Goal: Find specific page/section: Find specific page/section

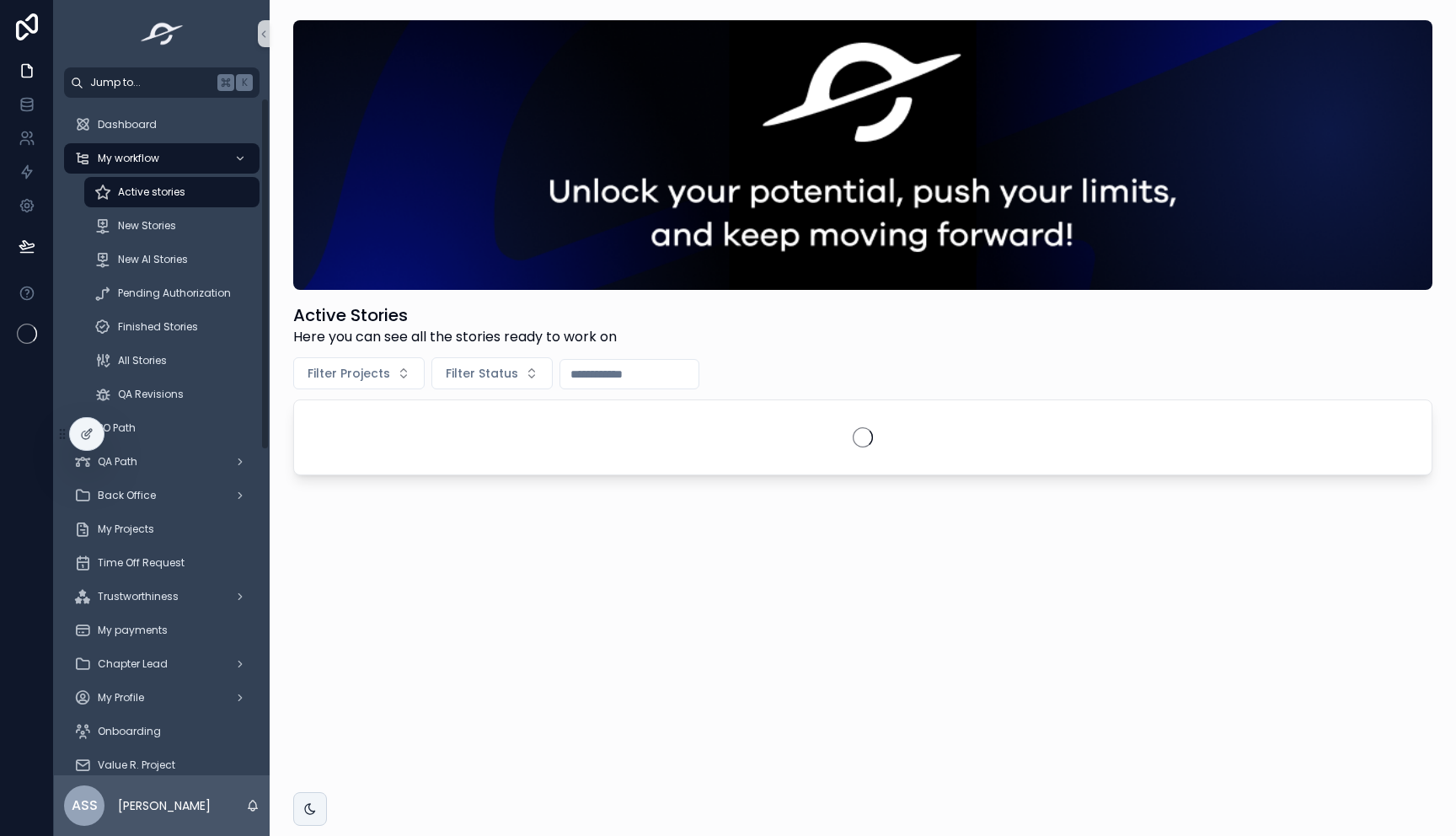
click at [167, 84] on span "Jump to..." at bounding box center [149, 82] width 120 height 14
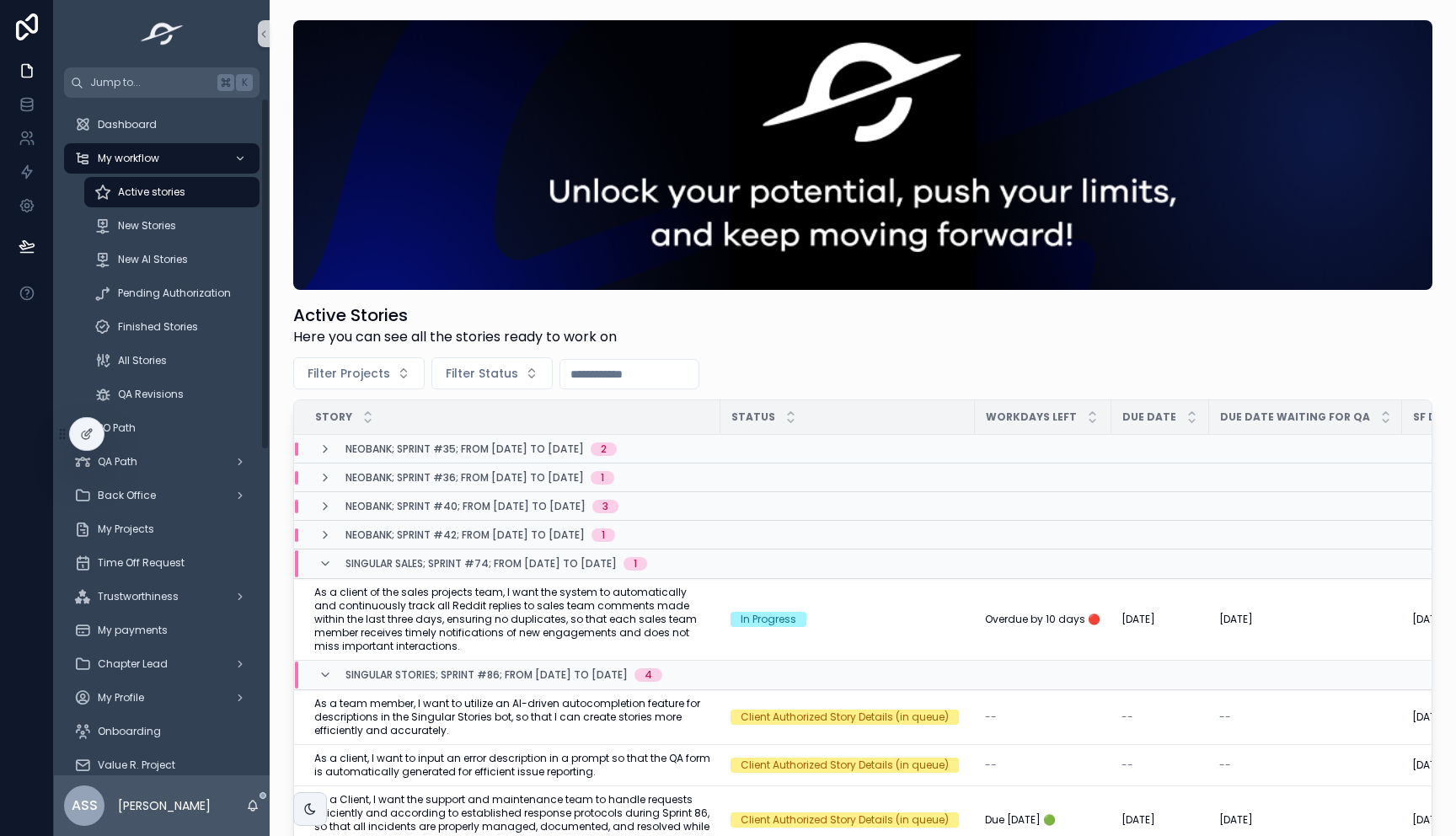
click at [281, 374] on div "Active Stories Here you can see all the stories ready to work on Filter Project…" at bounding box center [863, 543] width 1186 height 1086
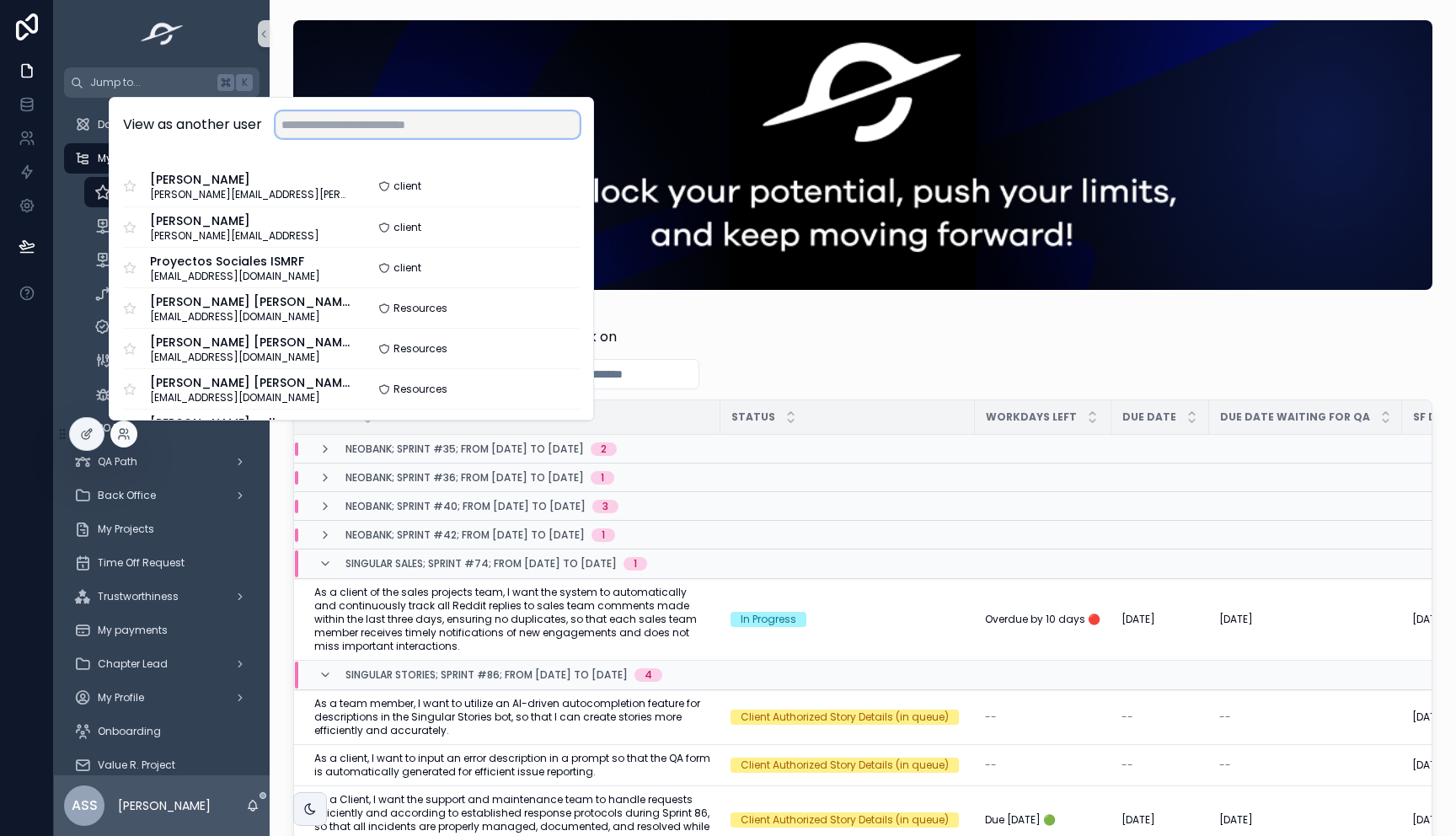
click at [400, 130] on input "text" at bounding box center [428, 124] width 304 height 27
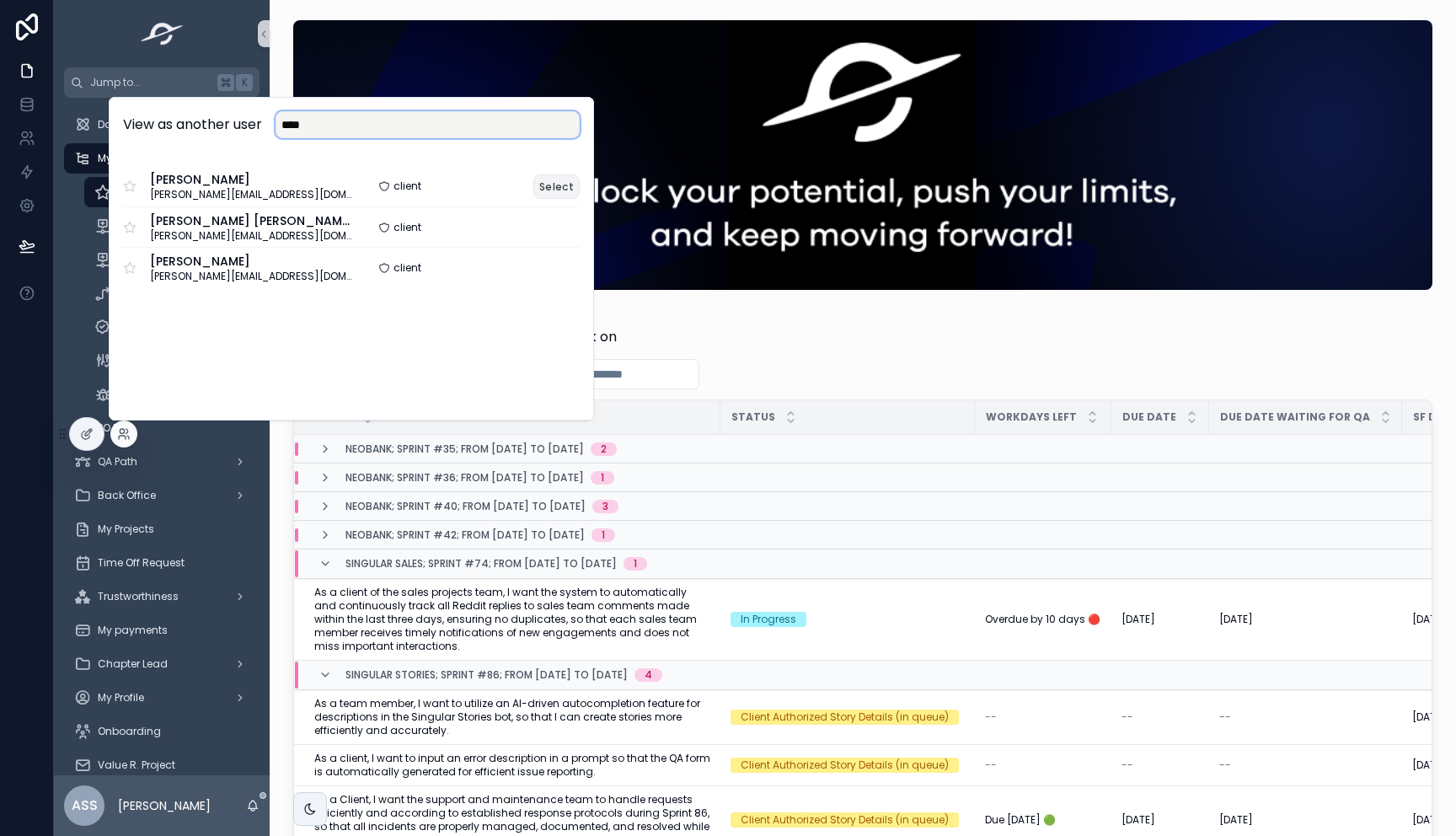
type input "****"
click at [549, 185] on button "Select" at bounding box center [557, 186] width 47 height 25
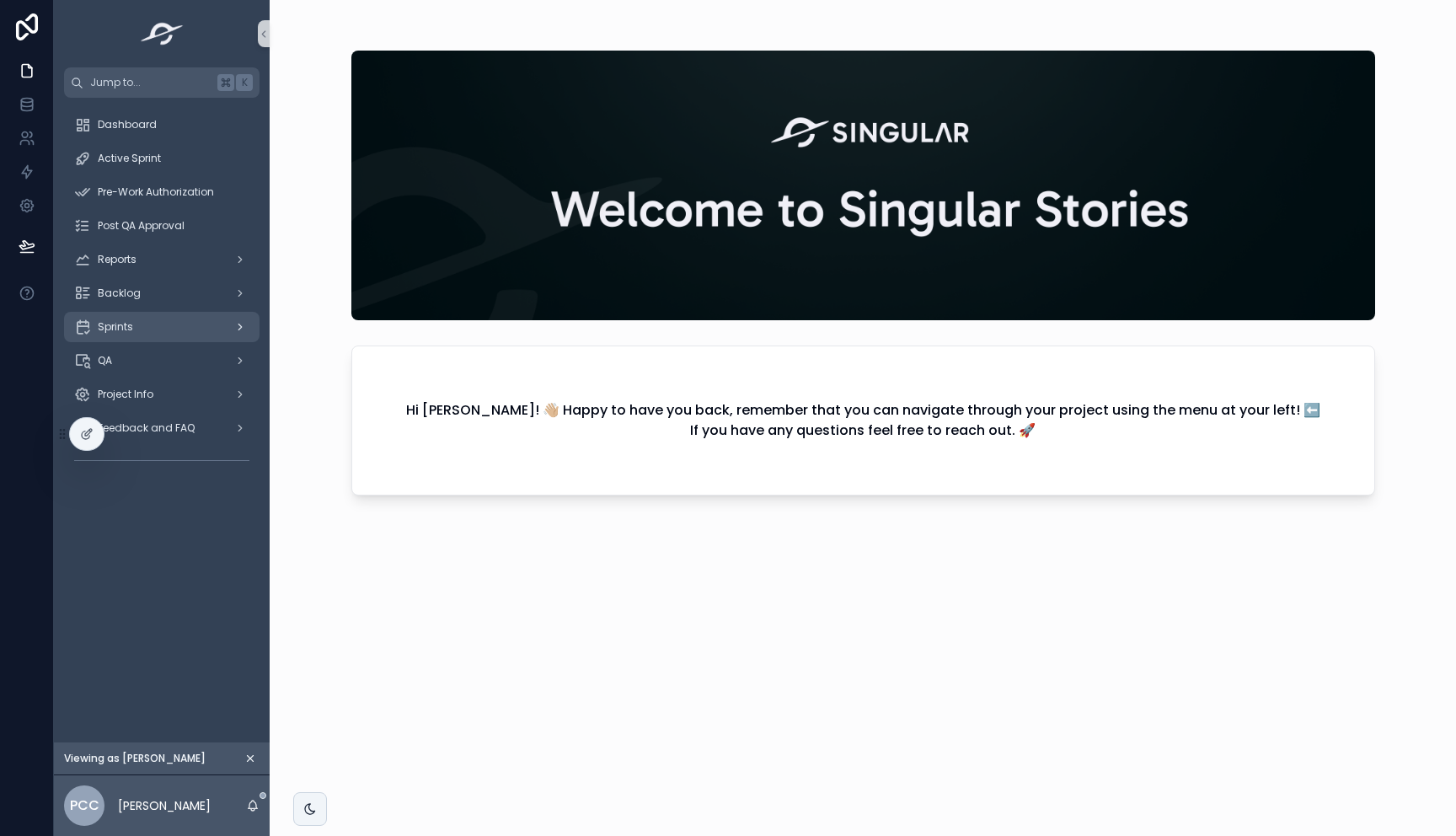
click at [137, 326] on div "Sprints" at bounding box center [161, 326] width 175 height 27
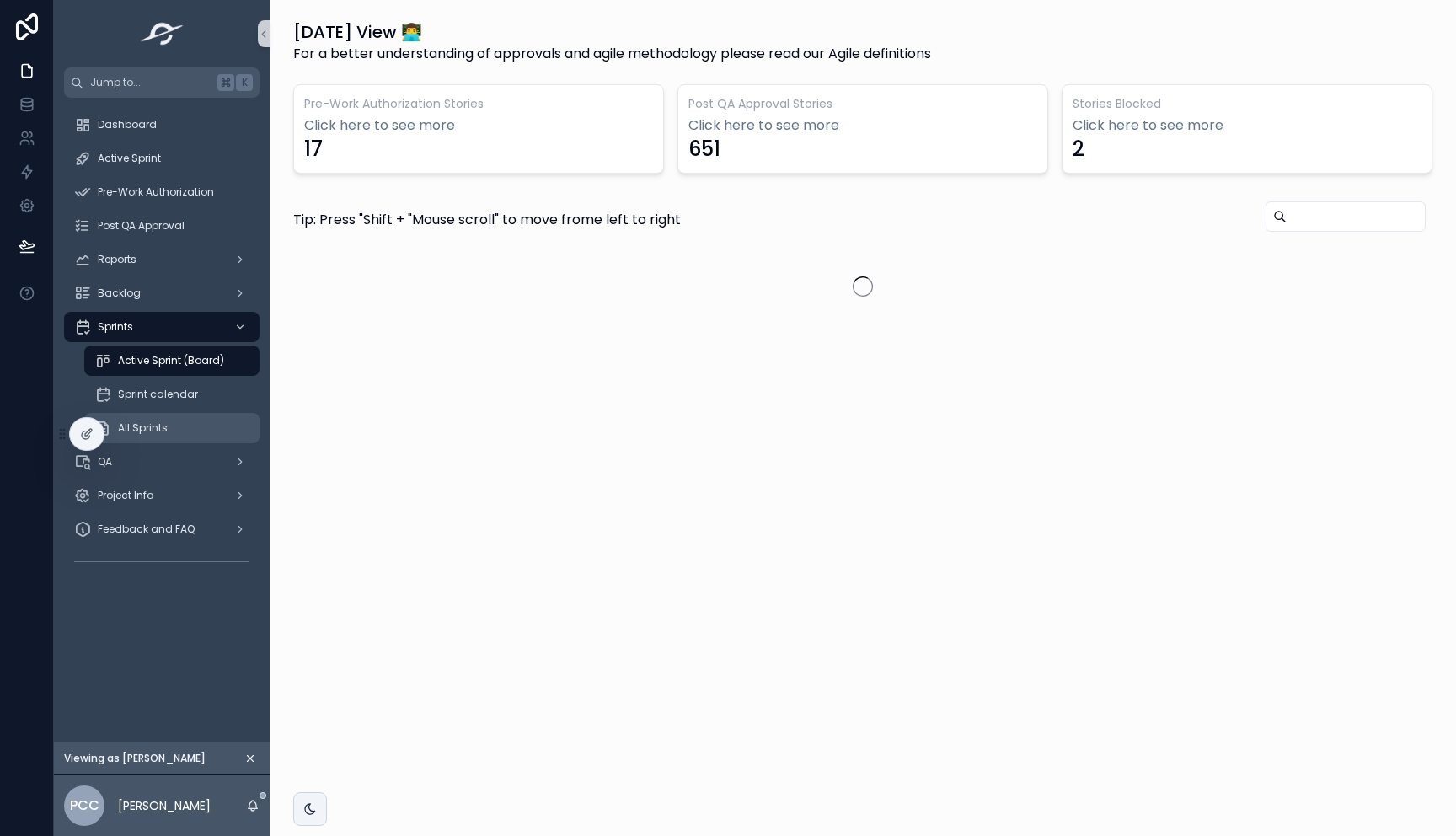
click at [170, 428] on div "All Sprints" at bounding box center [171, 427] width 155 height 27
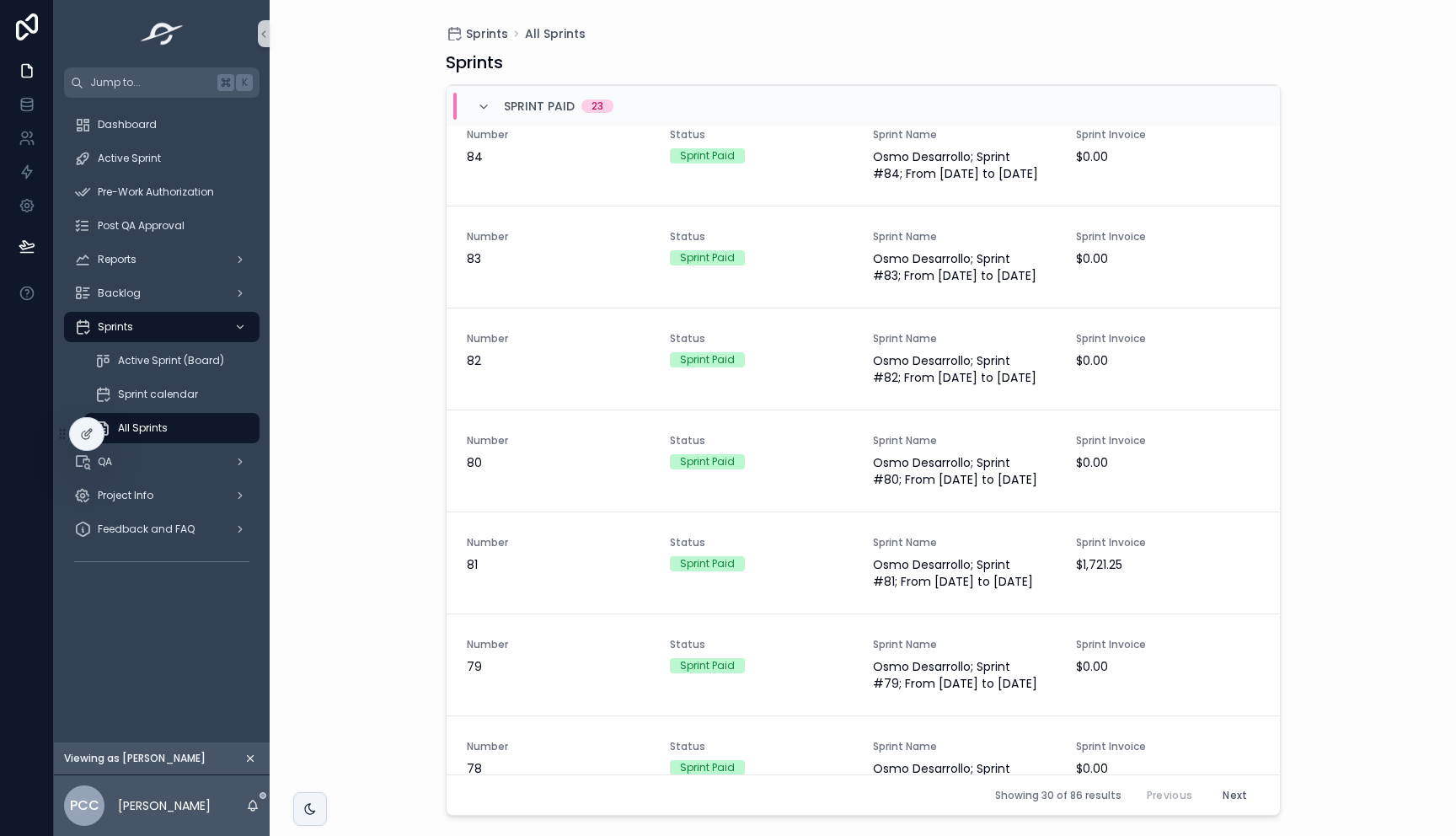
scroll to position [2057, 0]
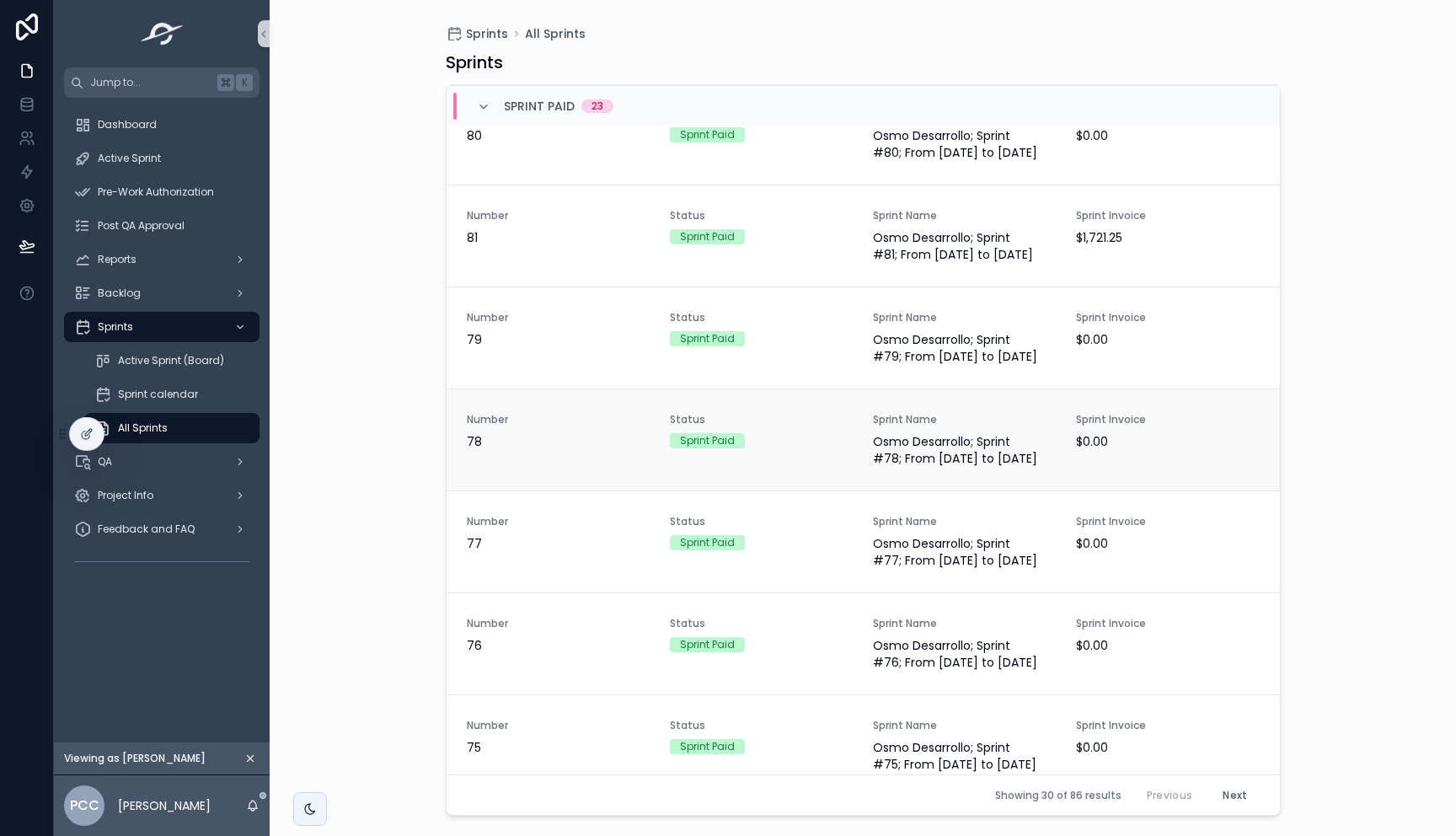
click at [742, 448] on div "Sprint Paid" at bounding box center [761, 440] width 182 height 16
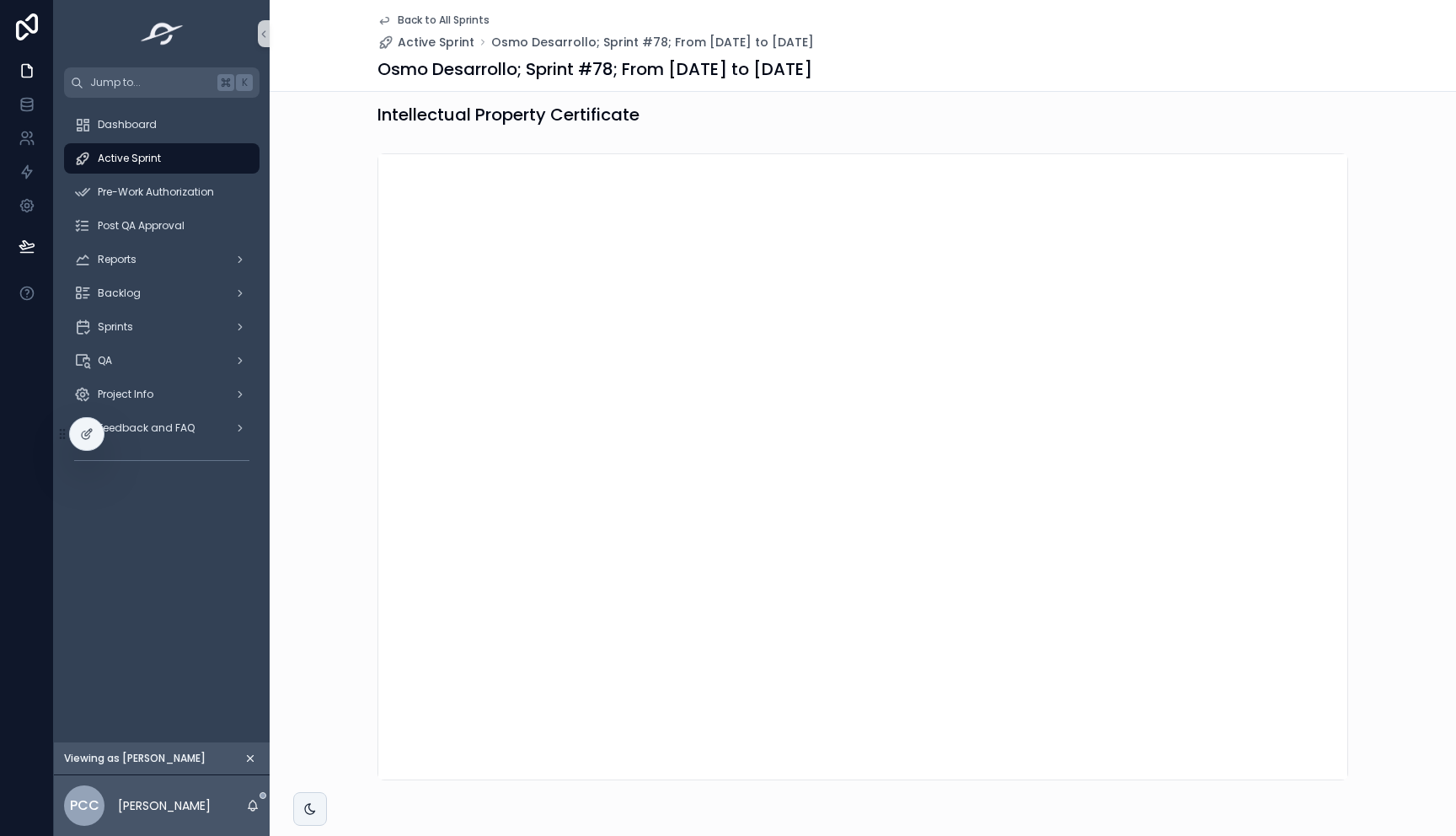
scroll to position [1787, 0]
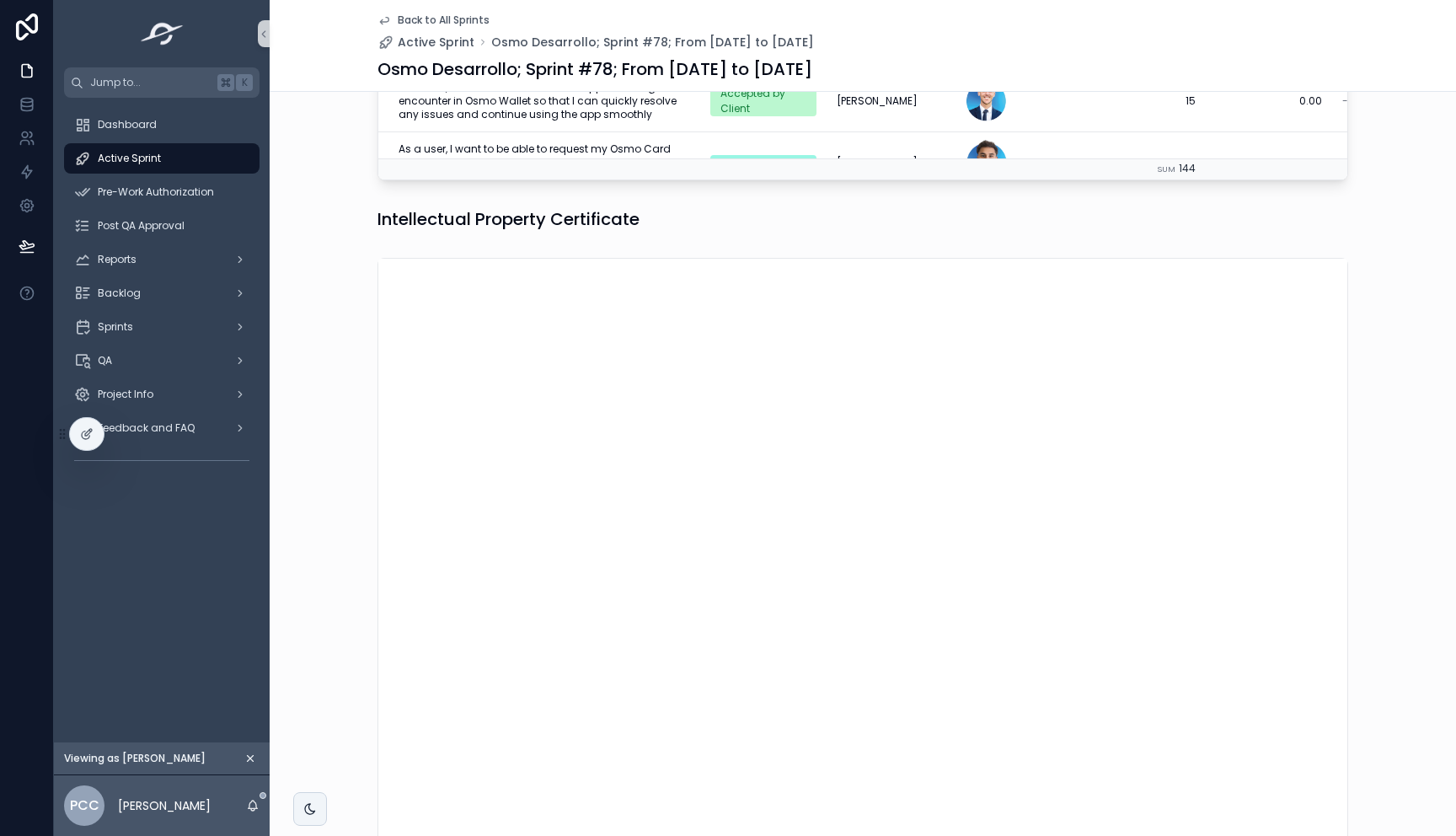
click at [382, 14] on icon "scrollable content" at bounding box center [384, 20] width 14 height 14
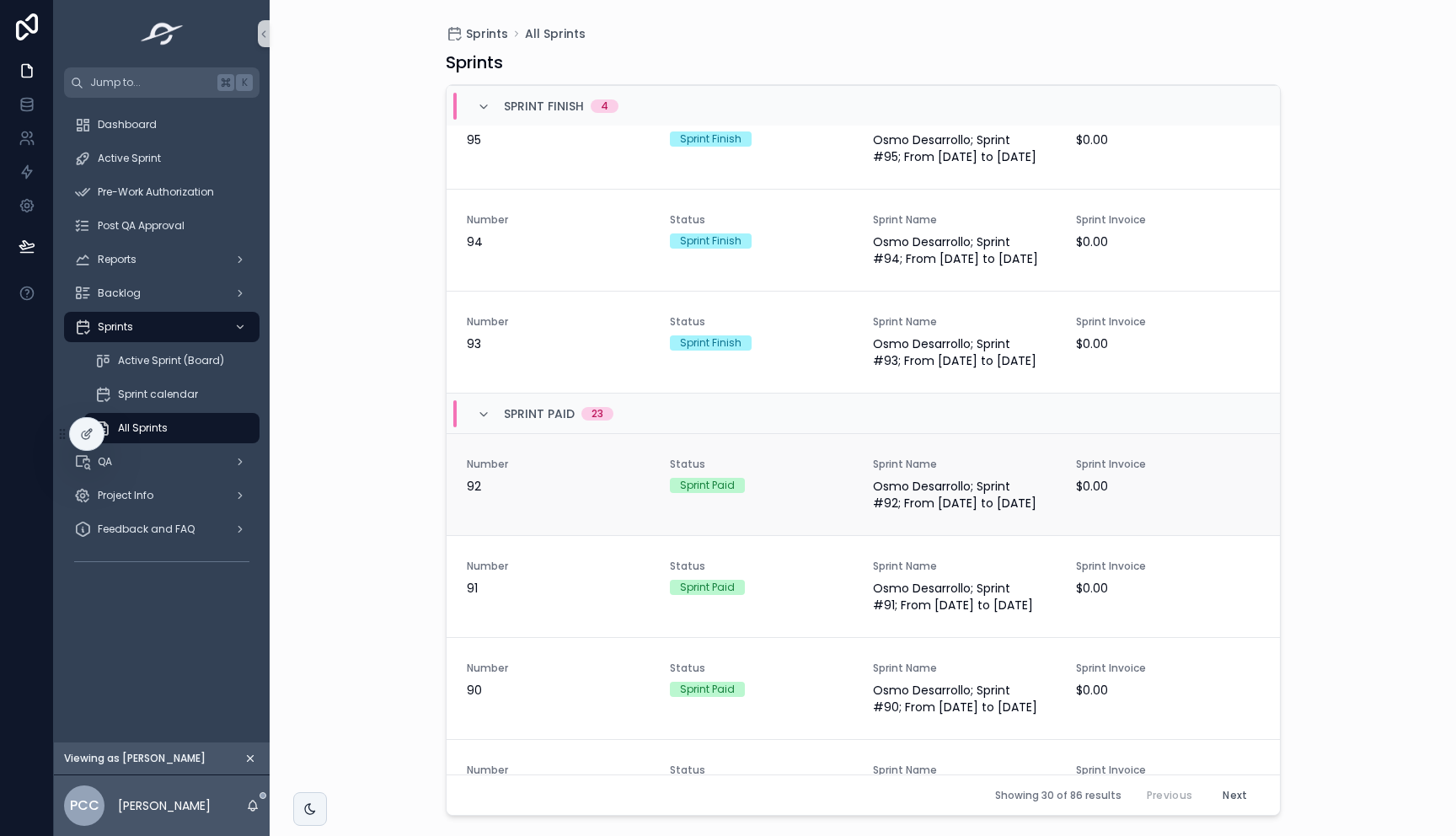
scroll to position [540, 0]
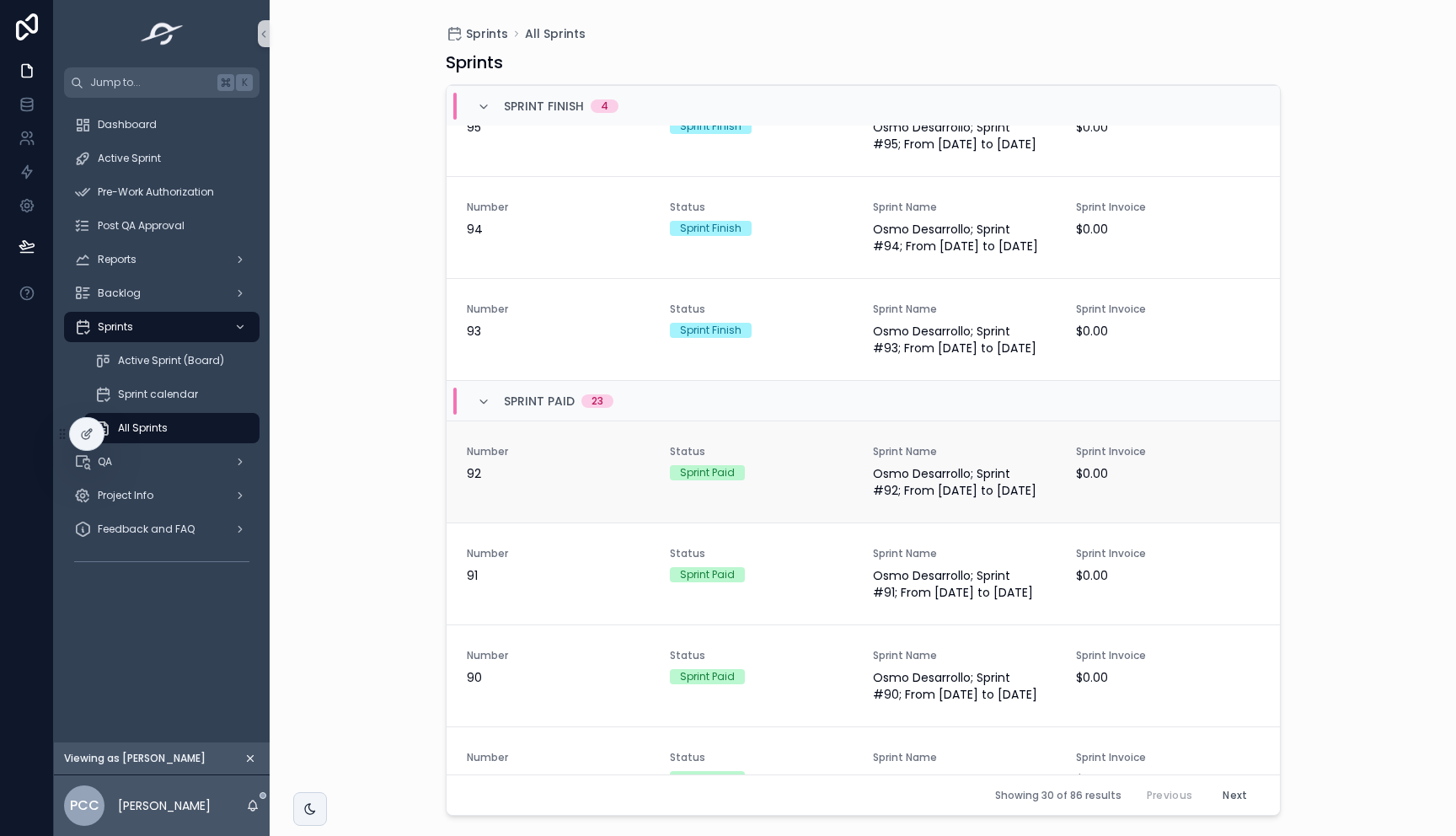
click at [751, 480] on div "Sprint Paid" at bounding box center [761, 472] width 182 height 16
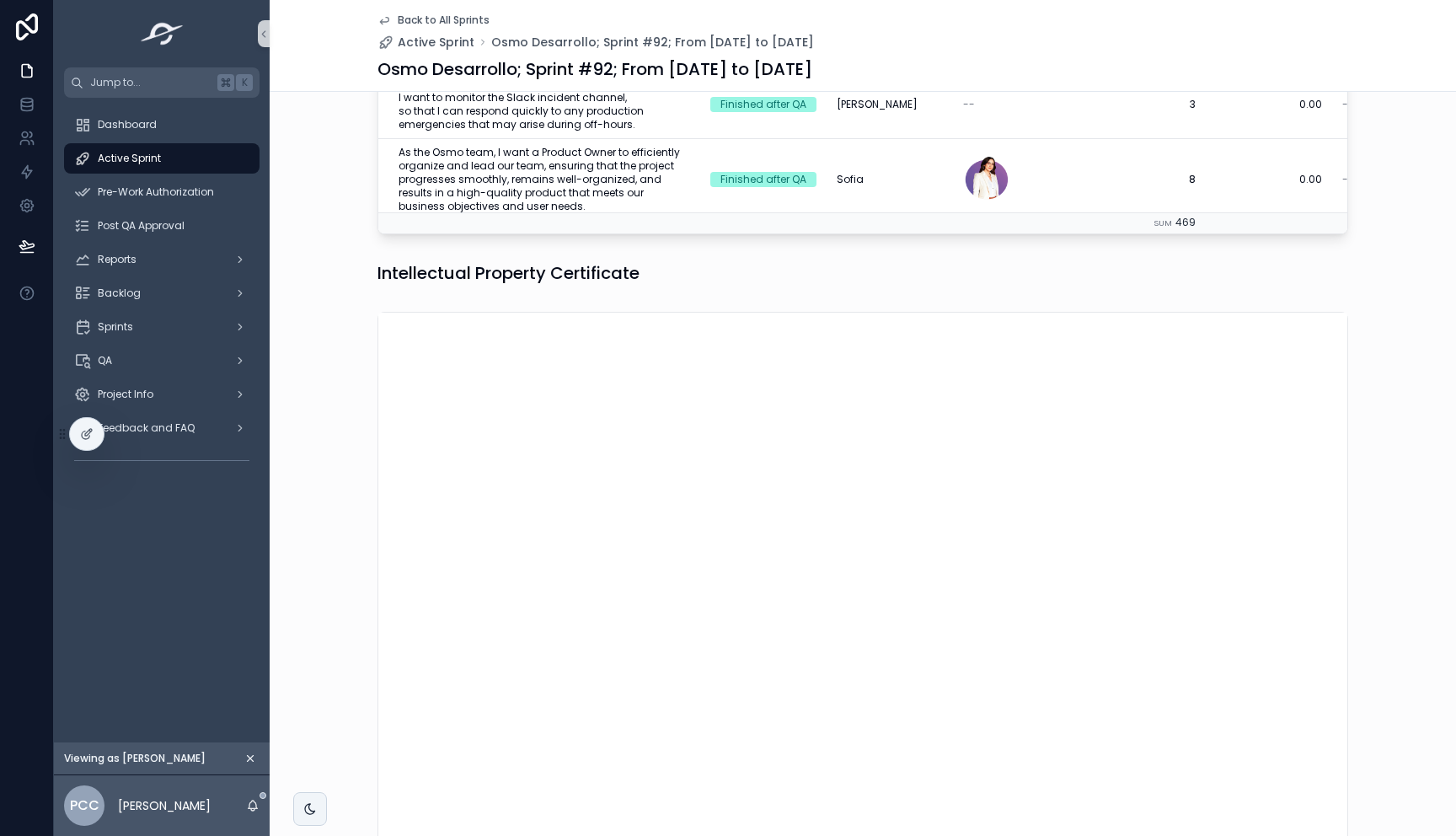
scroll to position [1838, 0]
